Goal: Task Accomplishment & Management: Manage account settings

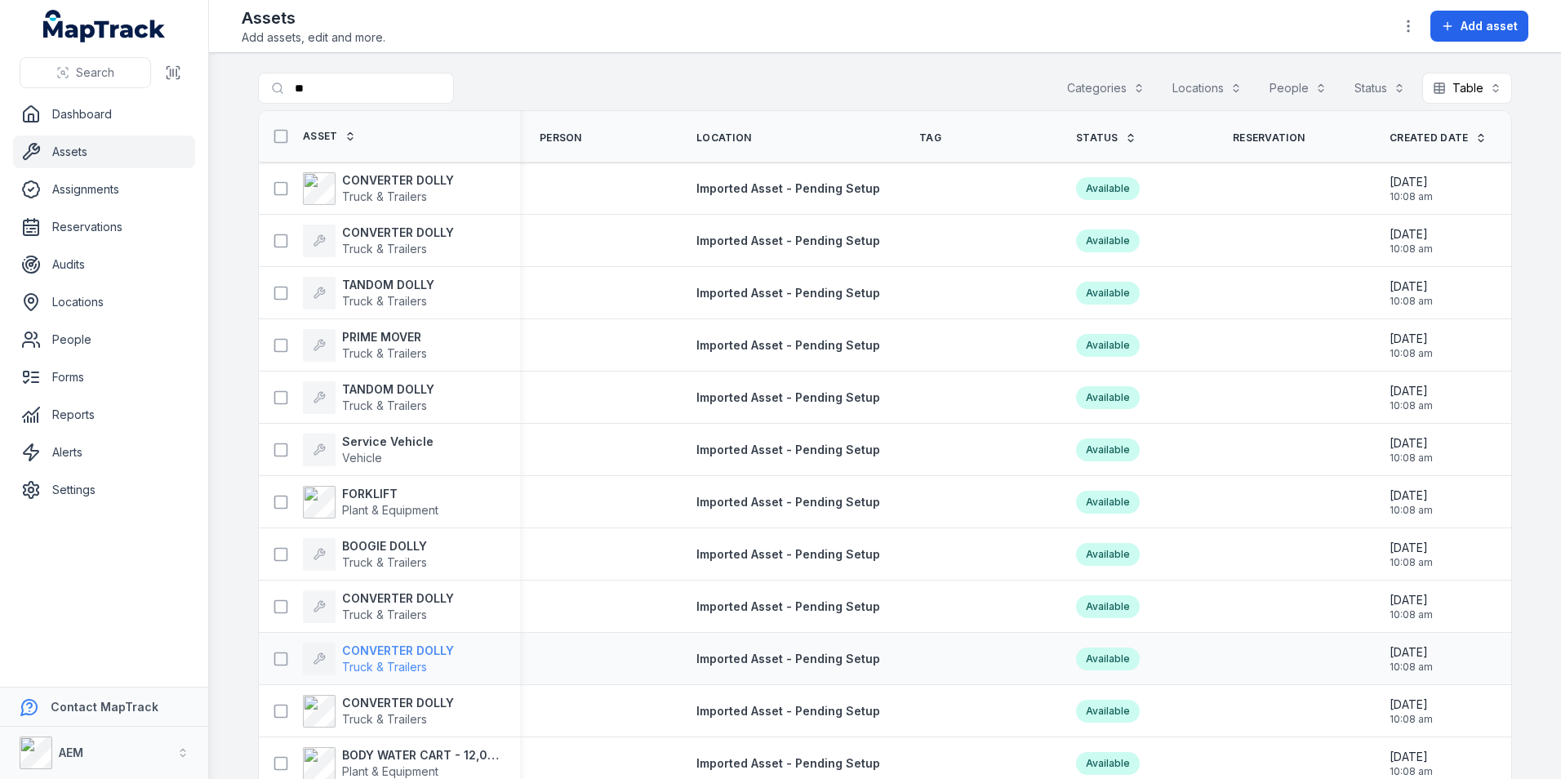
click at [390, 651] on strong "CONVERTER DOLLY" at bounding box center [398, 650] width 112 height 16
click at [359, 598] on strong "CONVERTER DOLLY" at bounding box center [398, 598] width 112 height 16
click at [378, 546] on strong "BOOGIE DOLLY" at bounding box center [384, 546] width 85 height 16
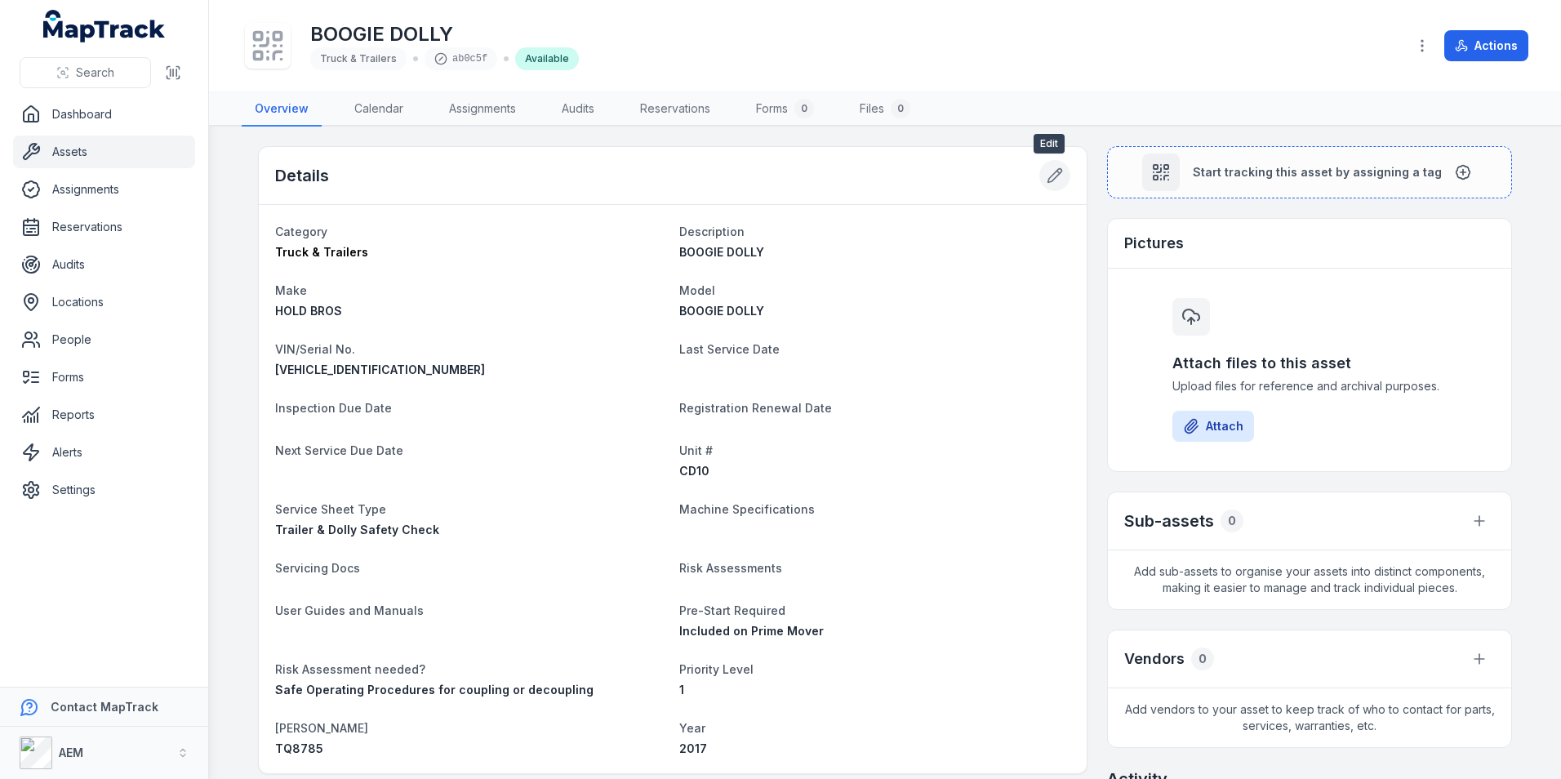
click at [1046, 183] on icon at bounding box center [1054, 175] width 16 height 16
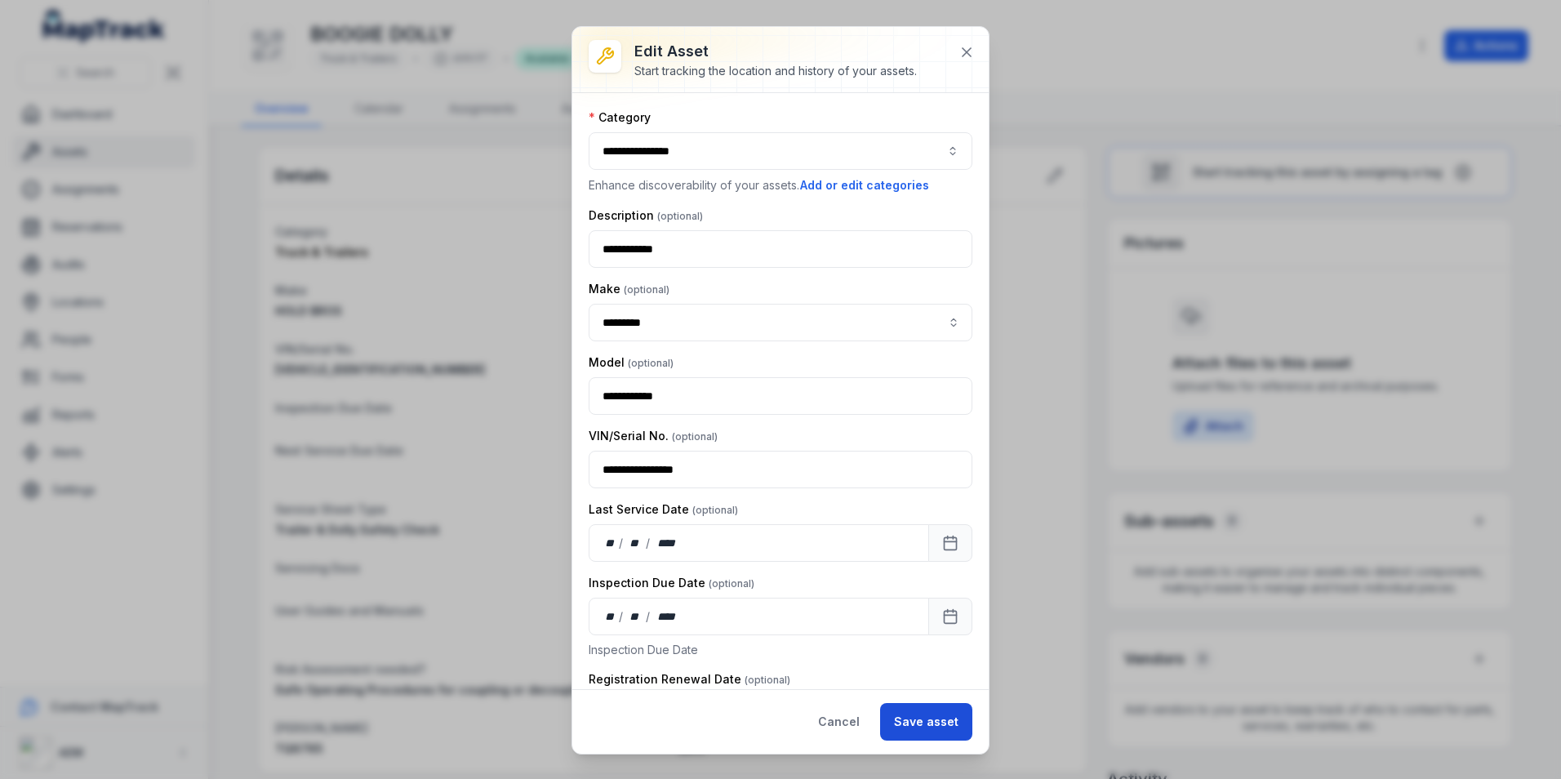
click at [926, 727] on button "Save asset" at bounding box center [926, 722] width 92 height 38
